Goal: Task Accomplishment & Management: Manage account settings

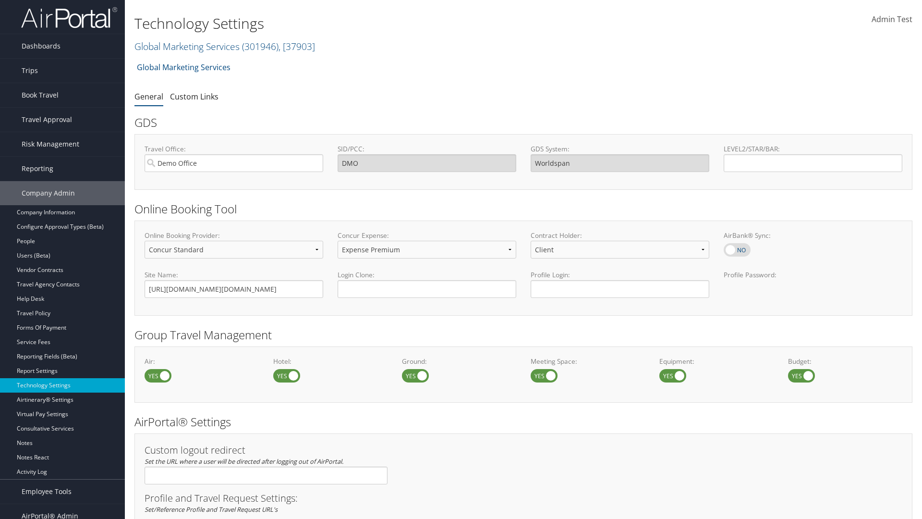
click at [186, 46] on link "Global Marketing Services ( 301946 ) , [ 37903 ]" at bounding box center [224, 46] width 181 height 13
click at [0, 0] on input "search" at bounding box center [0, 0] width 0 height 0
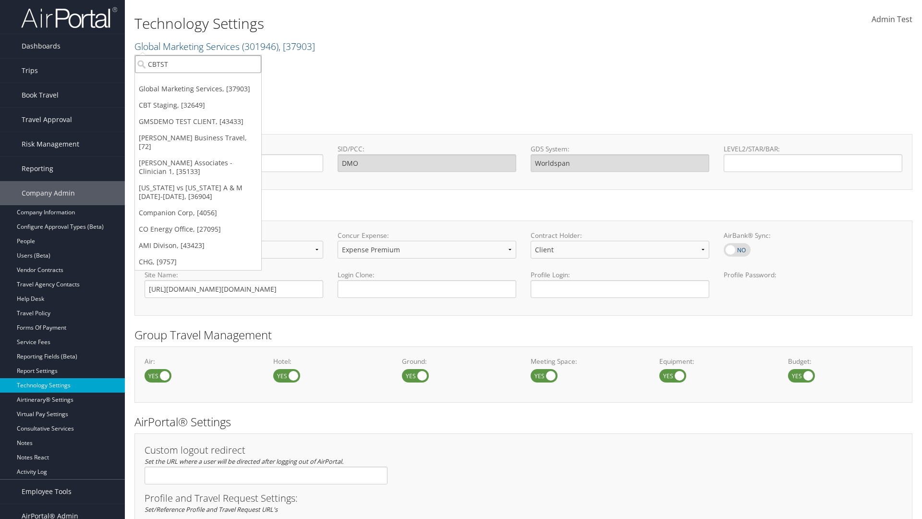
type input "CBTSTG"
click at [198, 82] on div "CBT Staging (CBTSTG), [32649]" at bounding box center [198, 81] width 137 height 9
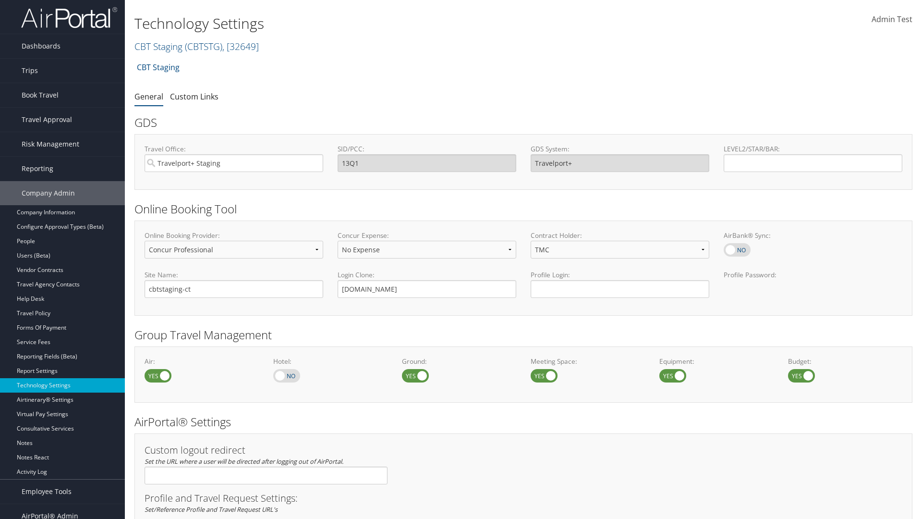
select select "4"
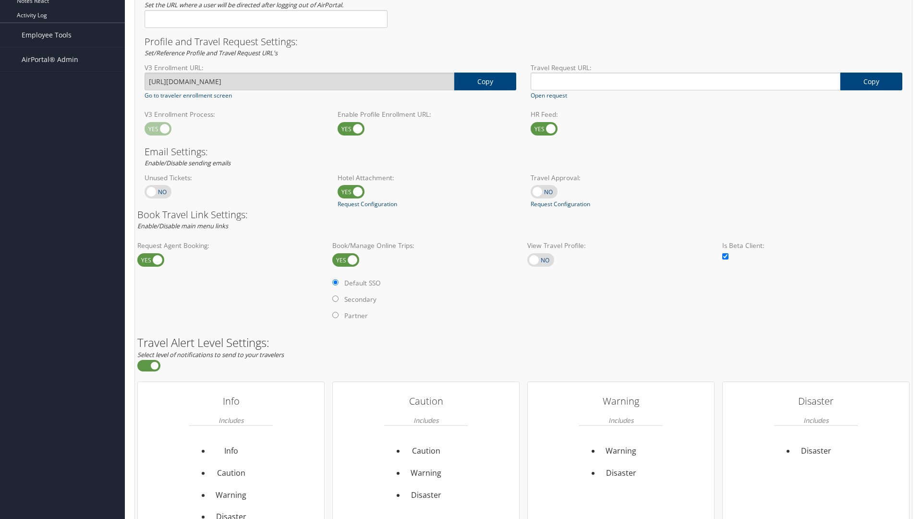
click at [541, 259] on label at bounding box center [540, 259] width 27 height 13
click at [538, 259] on input "checkbox" at bounding box center [535, 260] width 6 height 6
checkbox input "true"
click at [0, 0] on label "Online Profile" at bounding box center [0, 0] width 0 height 0
click at [0, 0] on input "Online Profile" at bounding box center [0, 0] width 0 height 0
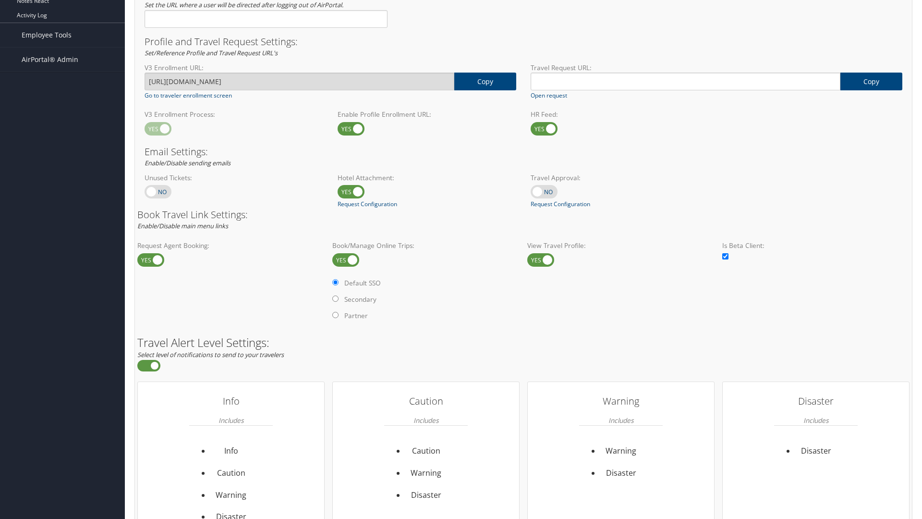
radio input "true"
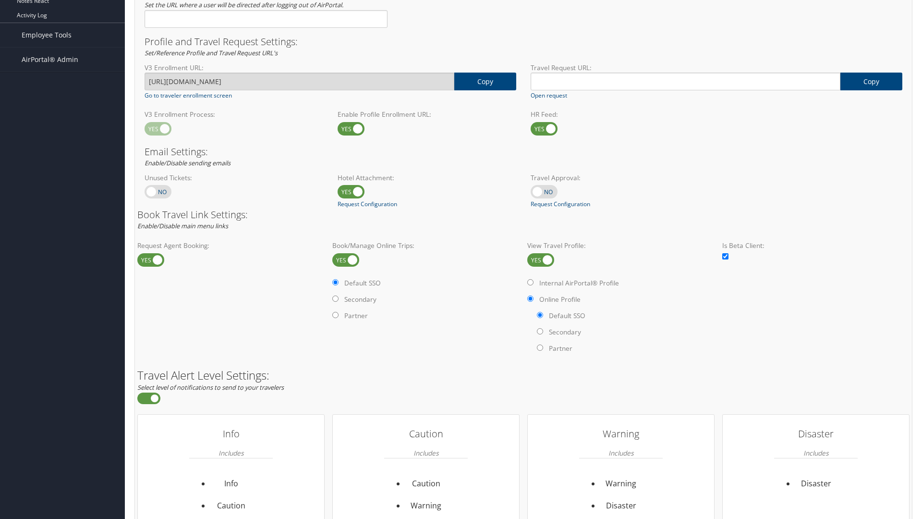
scroll to position [588, 0]
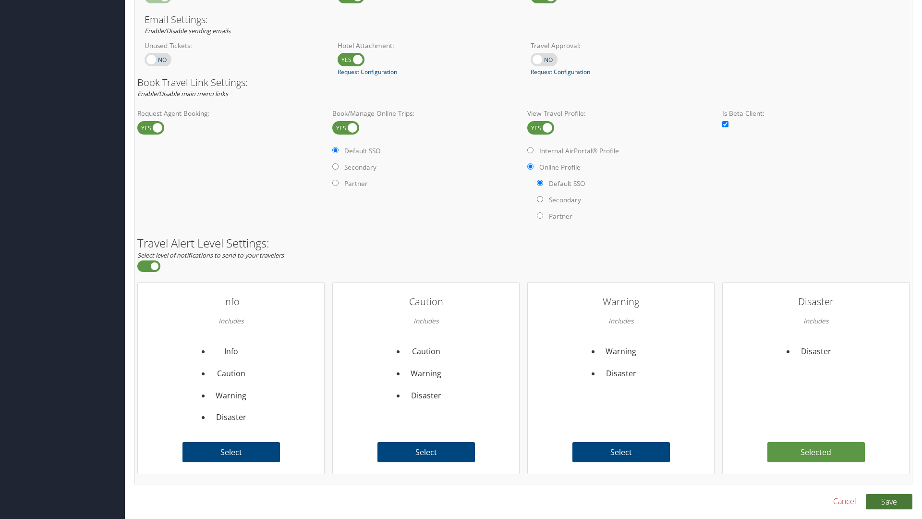
click at [889, 501] on button "Save" at bounding box center [889, 501] width 47 height 15
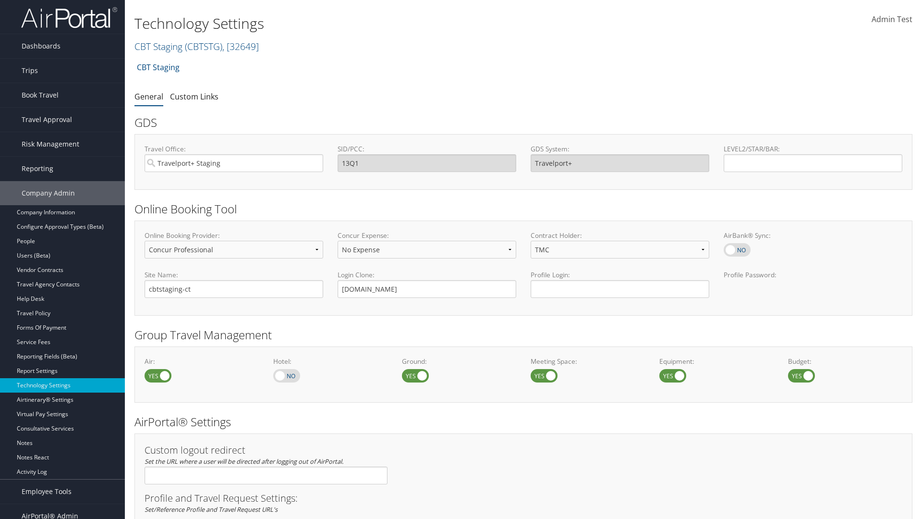
select select "4"
click at [892, 19] on span "Admin Test" at bounding box center [892, 19] width 41 height 11
